Goal: Task Accomplishment & Management: Complete application form

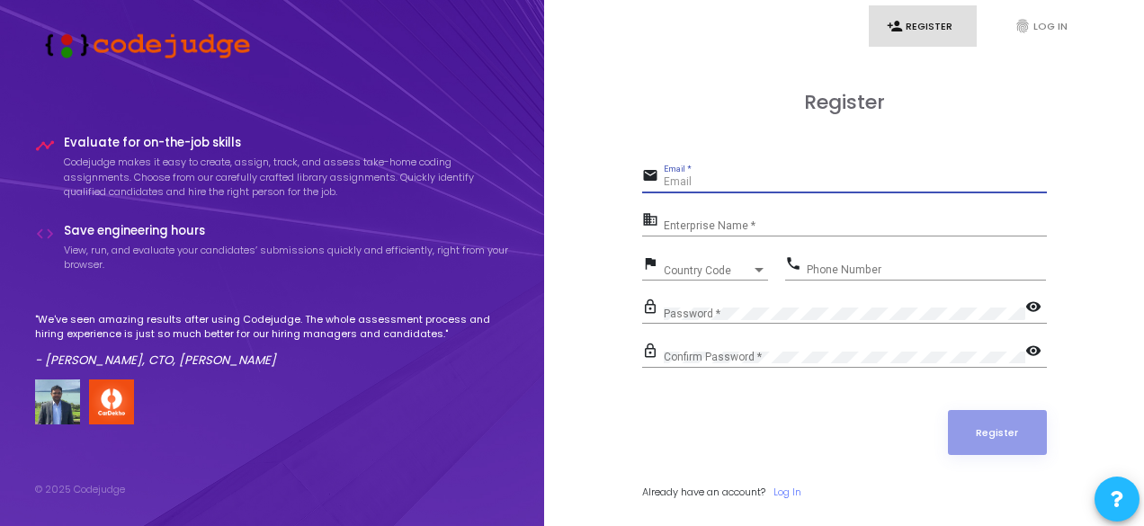
click at [722, 183] on input "Email *" at bounding box center [855, 182] width 383 height 13
type input "[EMAIL_ADDRESS][DOMAIN_NAME]"
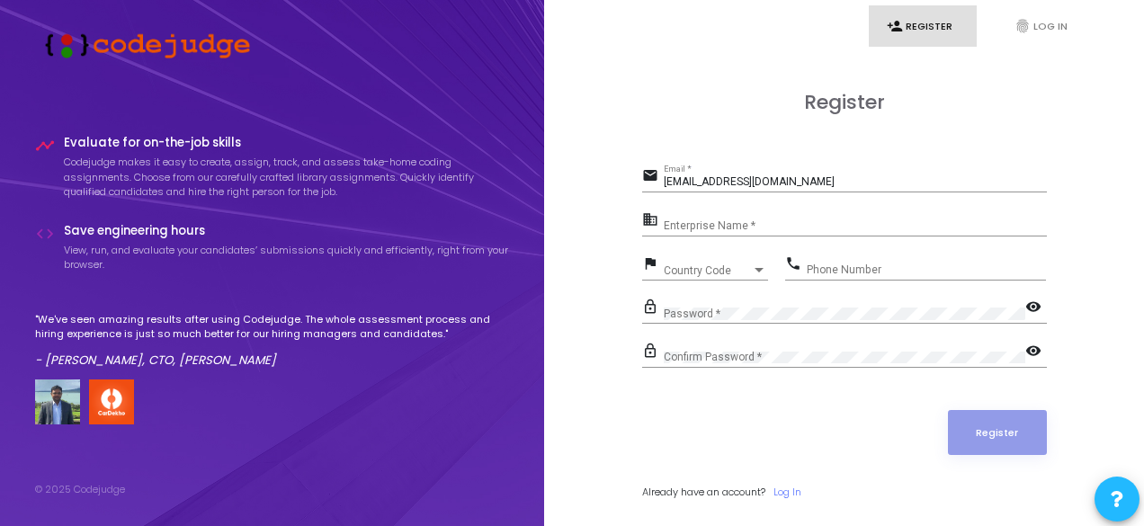
click at [729, 219] on div "Enterprise Name *" at bounding box center [855, 223] width 383 height 28
type input "N/A"
click at [728, 272] on div "Country Code" at bounding box center [708, 270] width 88 height 11
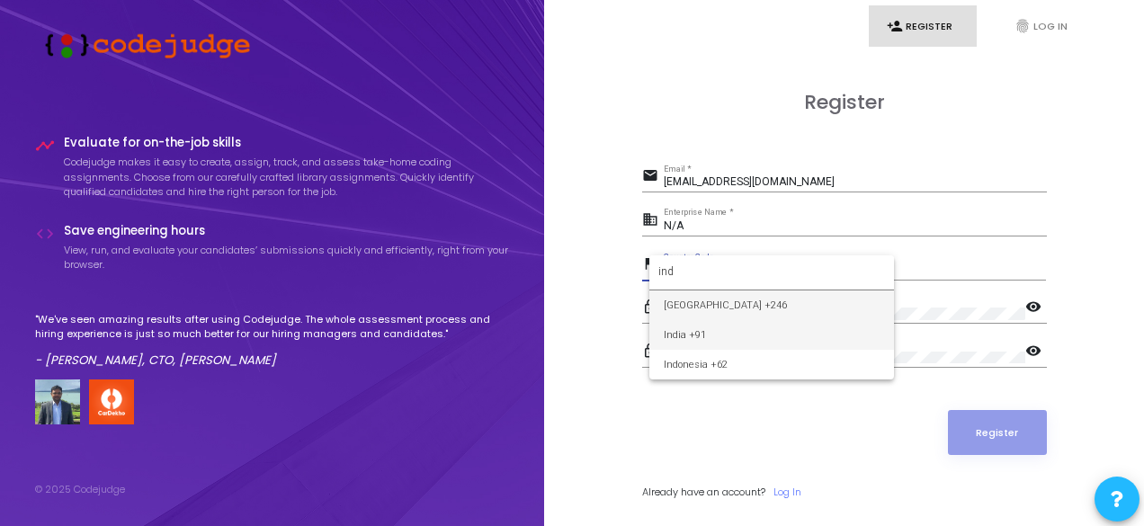
type input "ind"
click at [741, 339] on span "India +91" at bounding box center [772, 335] width 216 height 30
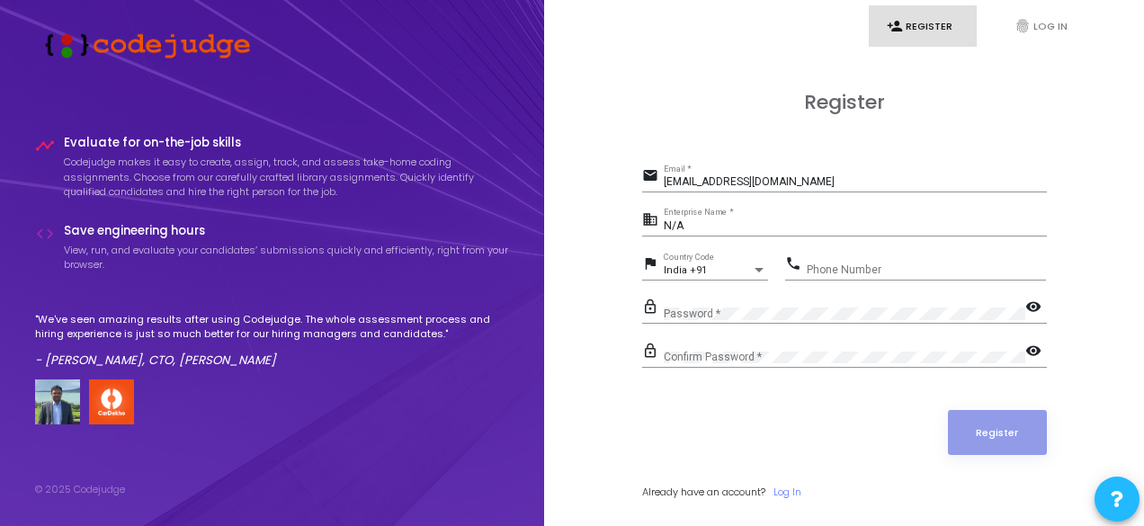
click at [910, 253] on div "Phone Number" at bounding box center [926, 266] width 239 height 28
type input "7217361628"
click at [896, 321] on div "Password *" at bounding box center [845, 310] width 362 height 28
click at [896, 334] on div "lock_outline Password * visibility" at bounding box center [844, 315] width 405 height 41
click at [901, 348] on div "Confirm Password *" at bounding box center [845, 354] width 362 height 28
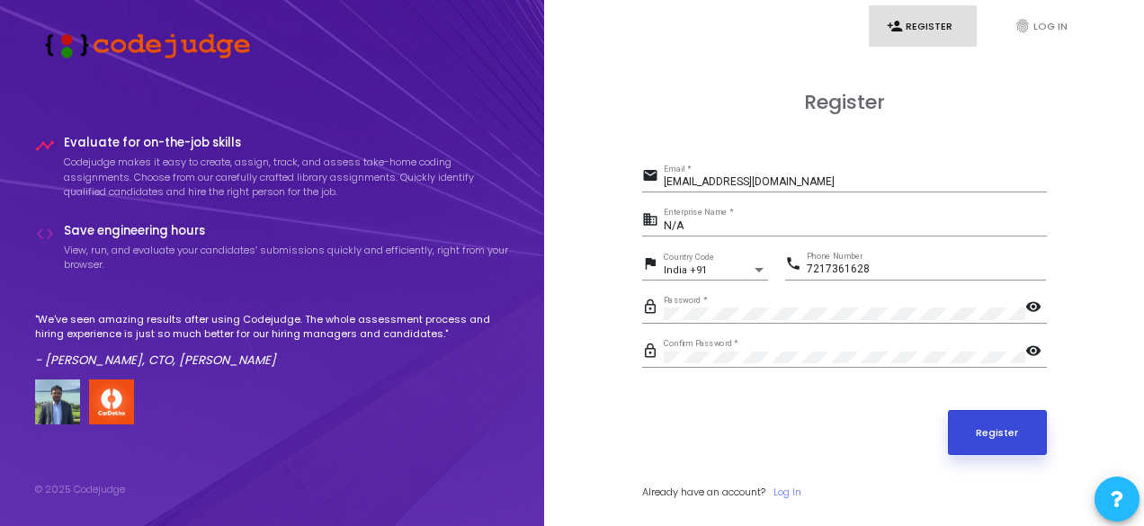
click at [1018, 426] on button "Register" at bounding box center [997, 432] width 99 height 45
click at [989, 439] on button "Register" at bounding box center [997, 432] width 99 height 45
